Goal: Check status

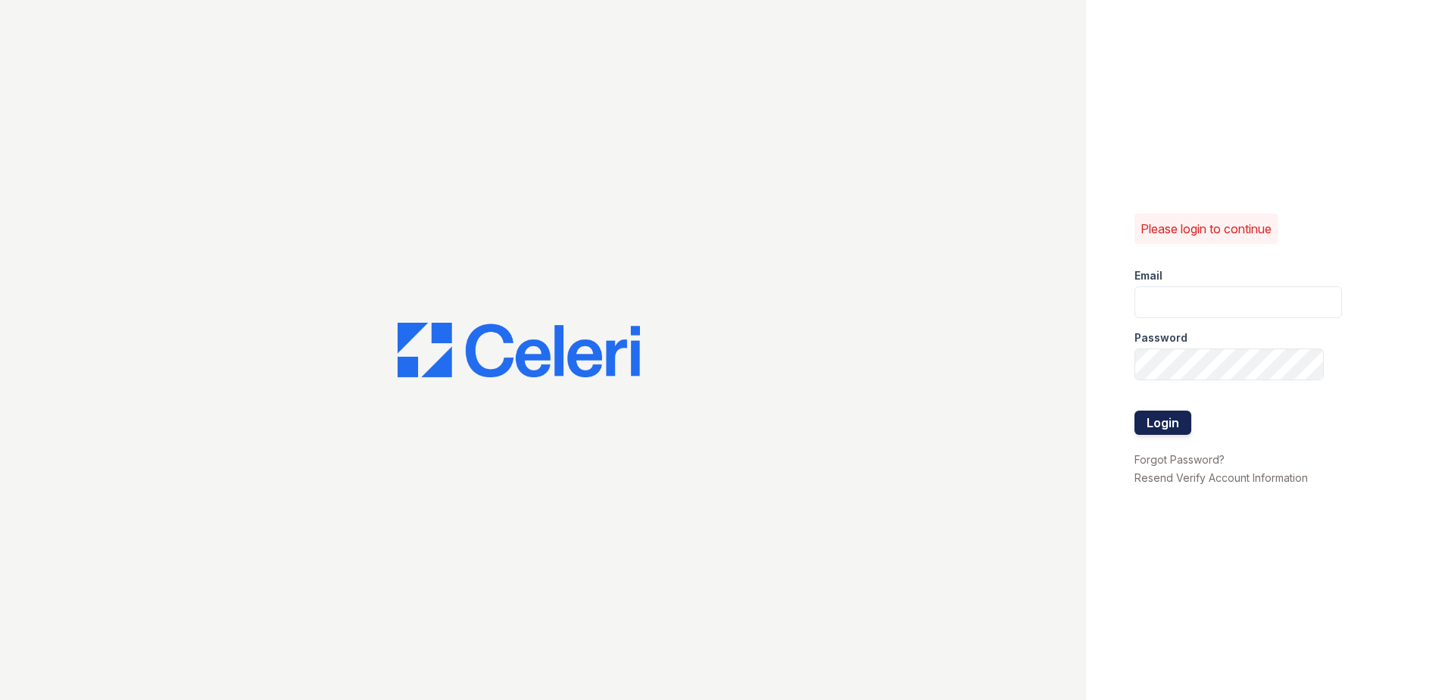
type input "kcole@trinity-pm.com"
click at [1143, 432] on button "Login" at bounding box center [1163, 423] width 57 height 24
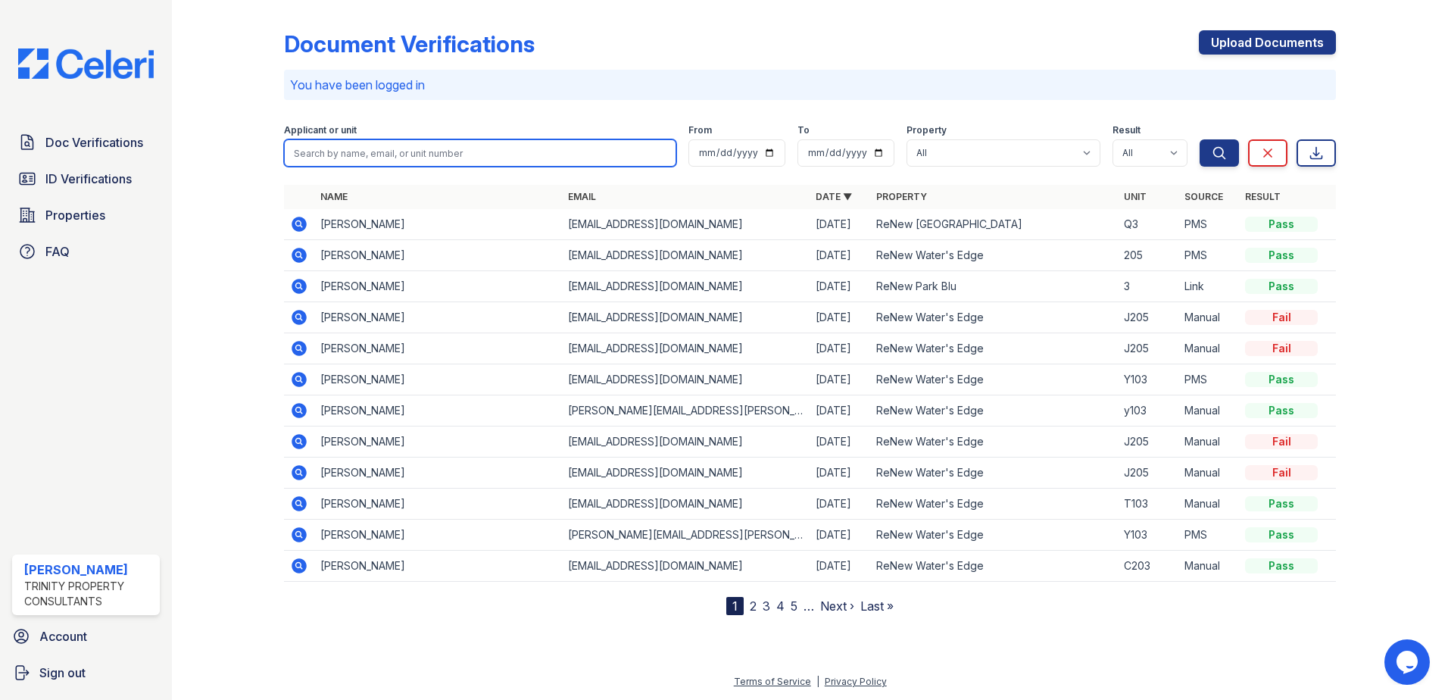
click at [500, 150] on input "search" at bounding box center [480, 152] width 392 height 27
type input "jamila"
click at [1200, 139] on button "Search" at bounding box center [1219, 152] width 39 height 27
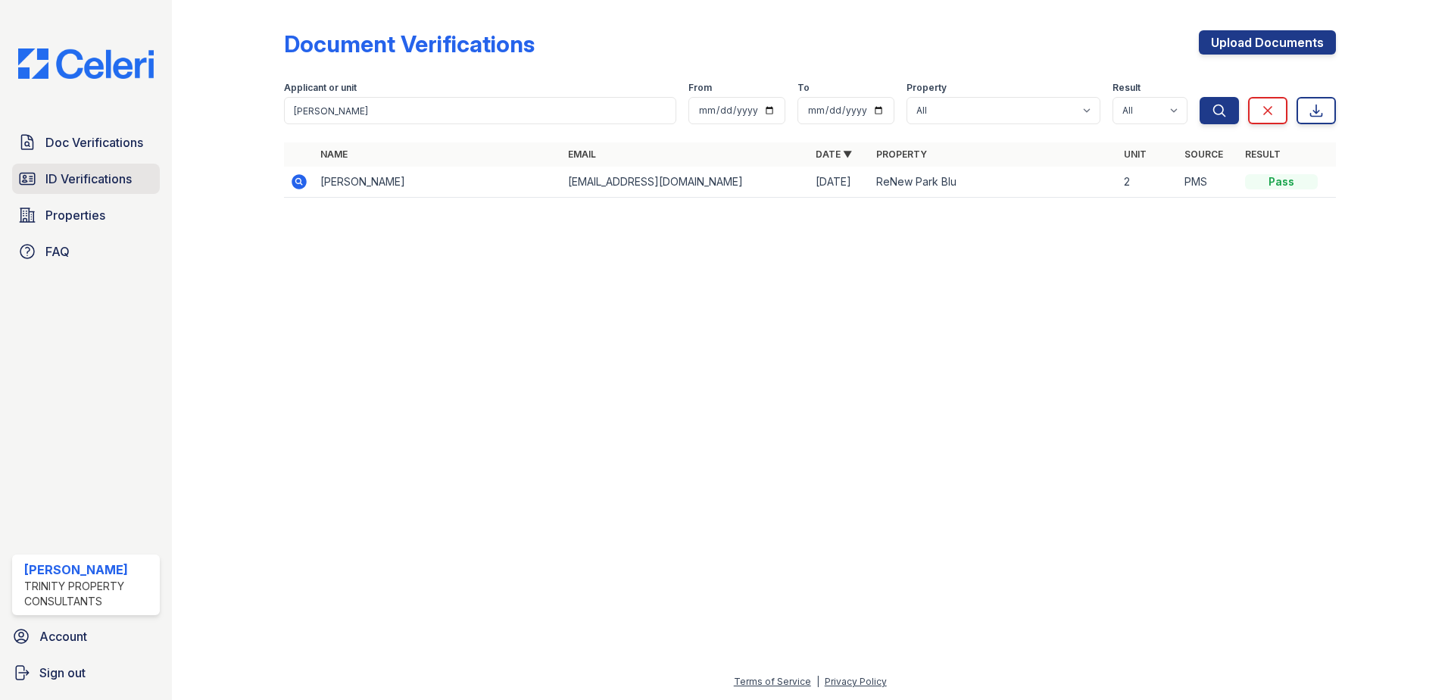
click at [59, 178] on span "ID Verifications" at bounding box center [88, 179] width 86 height 18
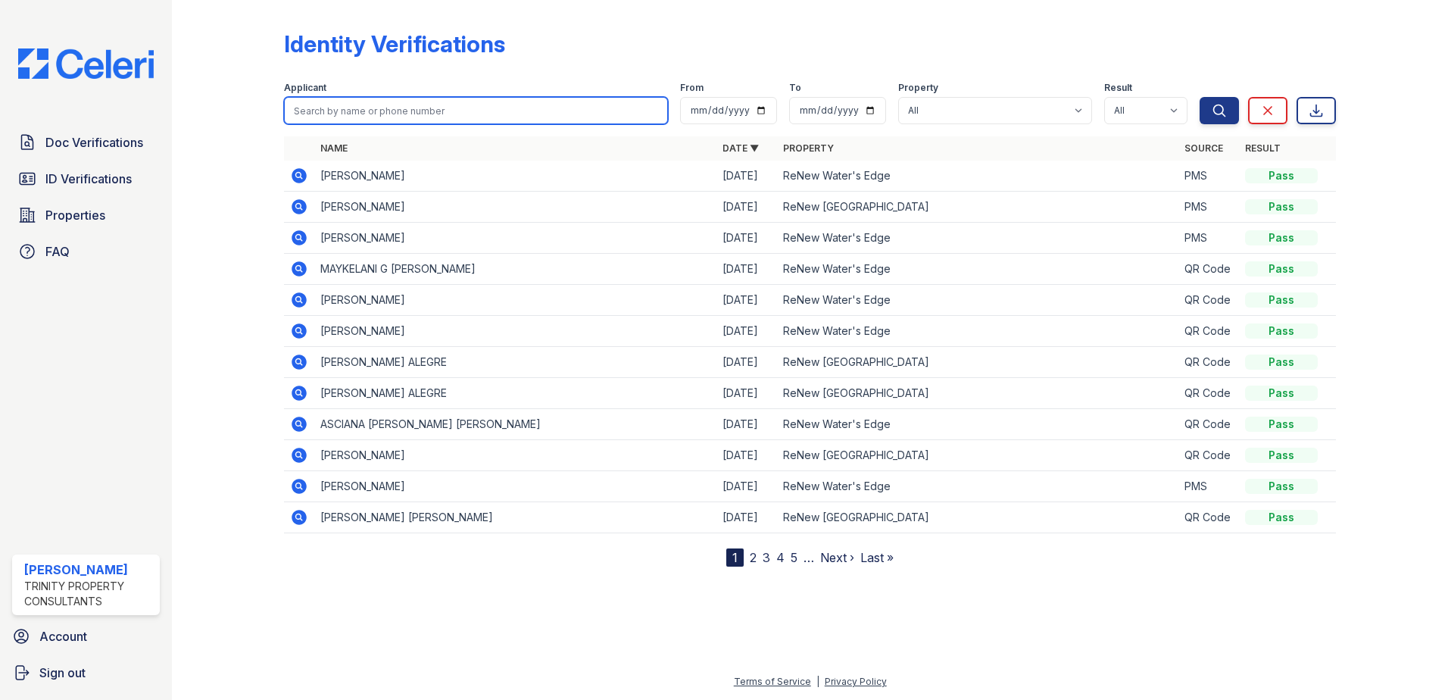
click at [405, 114] on input "search" at bounding box center [476, 110] width 384 height 27
type input "jamila"
click at [1200, 97] on button "Search" at bounding box center [1219, 110] width 39 height 27
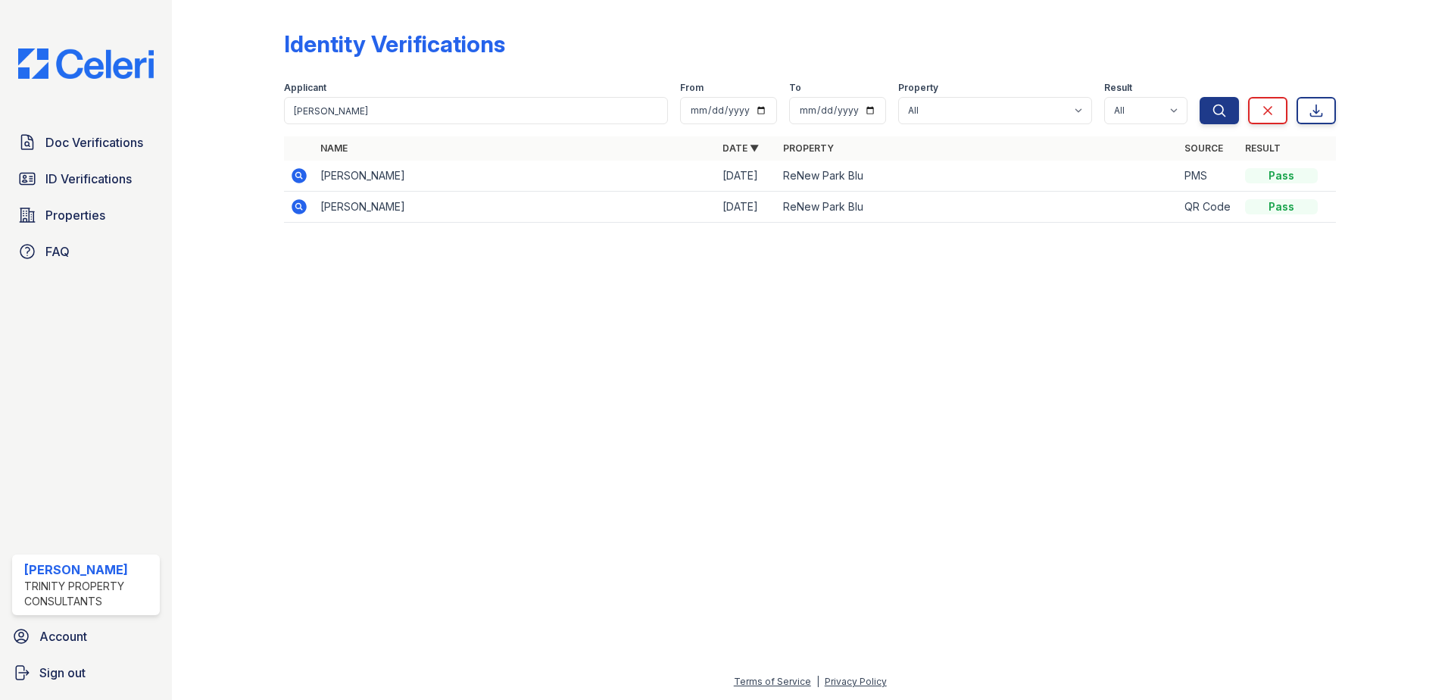
click at [305, 173] on icon at bounding box center [299, 175] width 15 height 15
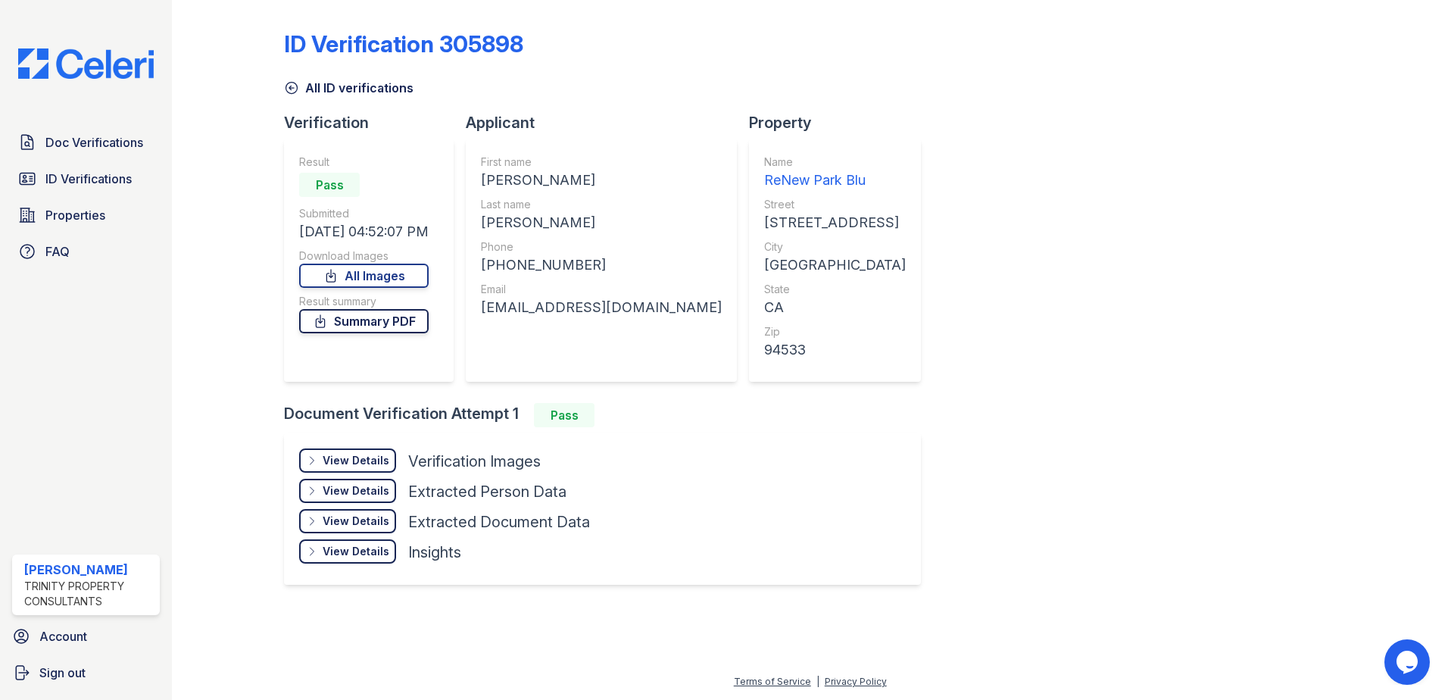
click at [382, 330] on link "Summary PDF" at bounding box center [364, 321] width 130 height 24
